Goal: Information Seeking & Learning: Find contact information

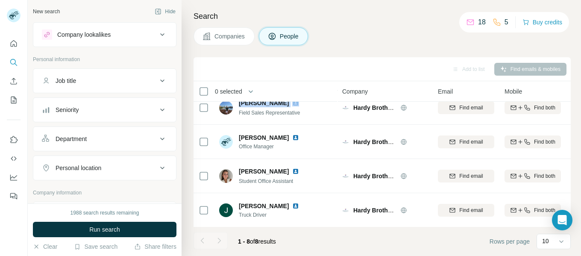
scroll to position [148, 0]
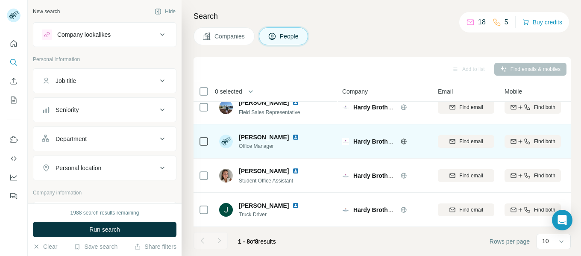
click at [248, 138] on span "[PERSON_NAME]" at bounding box center [264, 137] width 50 height 9
copy span "[PERSON_NAME]"
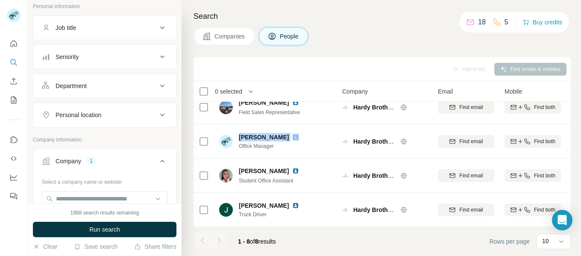
scroll to position [0, 0]
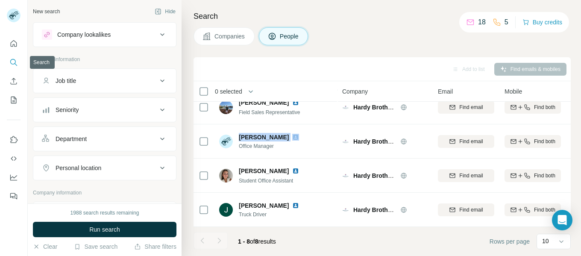
click at [11, 61] on icon "Search" at bounding box center [13, 62] width 9 height 9
click at [226, 41] on button "Companies" at bounding box center [223, 36] width 61 height 18
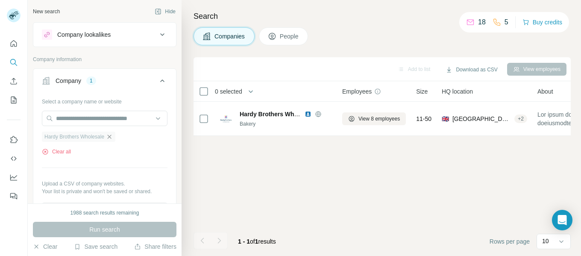
click at [109, 135] on icon "button" at bounding box center [109, 136] width 7 height 7
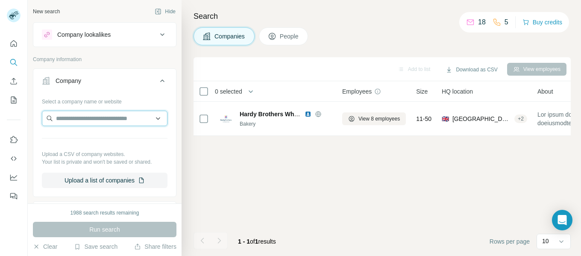
click at [70, 120] on input "text" at bounding box center [105, 118] width 126 height 15
paste input "**********"
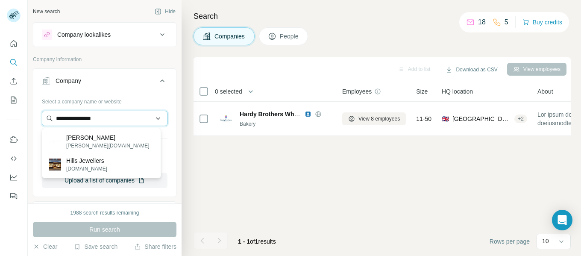
type input "**********"
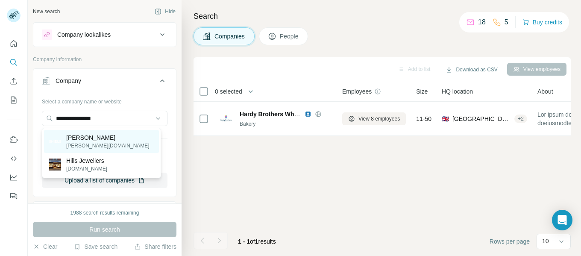
click at [94, 135] on p "[PERSON_NAME]" at bounding box center [107, 137] width 83 height 9
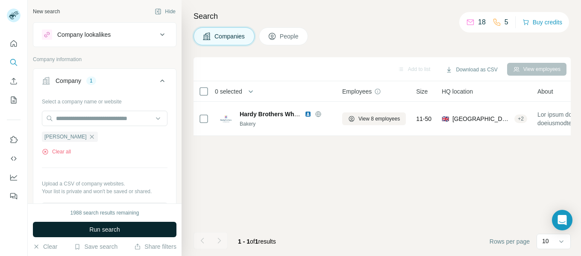
click at [109, 226] on span "Run search" at bounding box center [104, 229] width 31 height 9
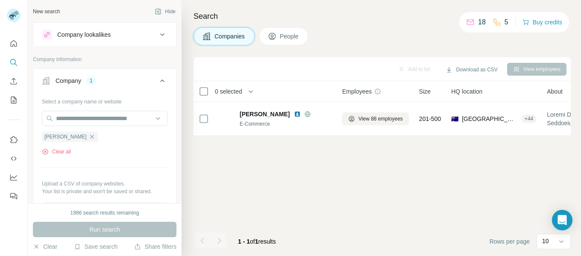
click at [282, 37] on span "People" at bounding box center [290, 36] width 20 height 9
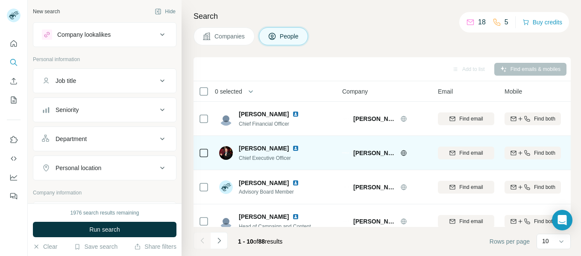
drag, startPoint x: 238, startPoint y: 148, endPoint x: 286, endPoint y: 148, distance: 47.8
click at [286, 148] on div "[PERSON_NAME] Chief Executive Officer" at bounding box center [264, 153] width 90 height 18
copy span "[PERSON_NAME]"
drag, startPoint x: 240, startPoint y: 158, endPoint x: 292, endPoint y: 158, distance: 51.7
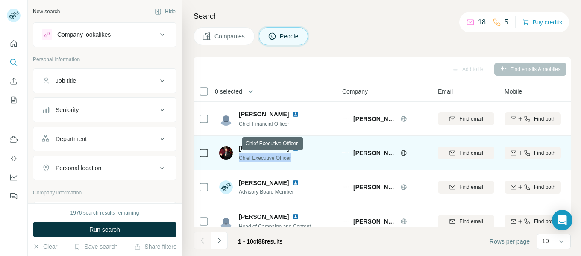
click at [292, 158] on div "Chief Executive Officer" at bounding box center [274, 157] width 70 height 9
copy span "Chief Executive Officer"
click at [318, 156] on div "[PERSON_NAME] Chief Executive Officer" at bounding box center [276, 152] width 114 height 23
drag, startPoint x: 238, startPoint y: 146, endPoint x: 285, endPoint y: 148, distance: 47.0
click at [285, 148] on div "[PERSON_NAME] Chief Executive Officer" at bounding box center [264, 153] width 90 height 18
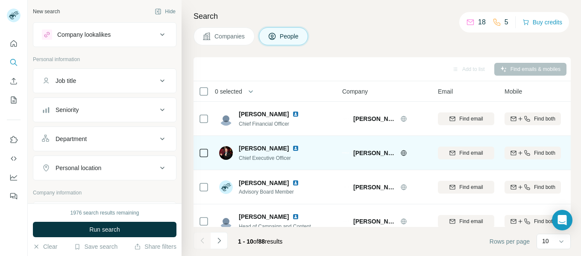
copy span "[PERSON_NAME]"
